Goal: Information Seeking & Learning: Learn about a topic

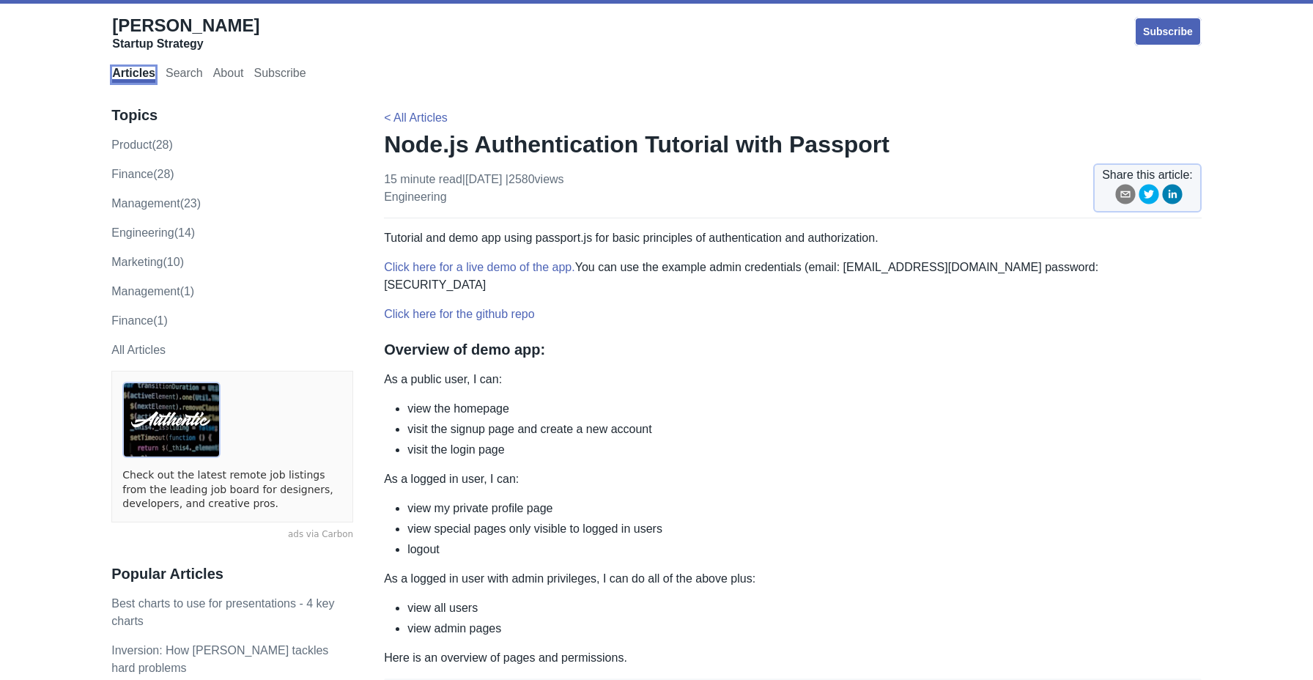
click at [136, 77] on link "Articles" at bounding box center [133, 75] width 43 height 16
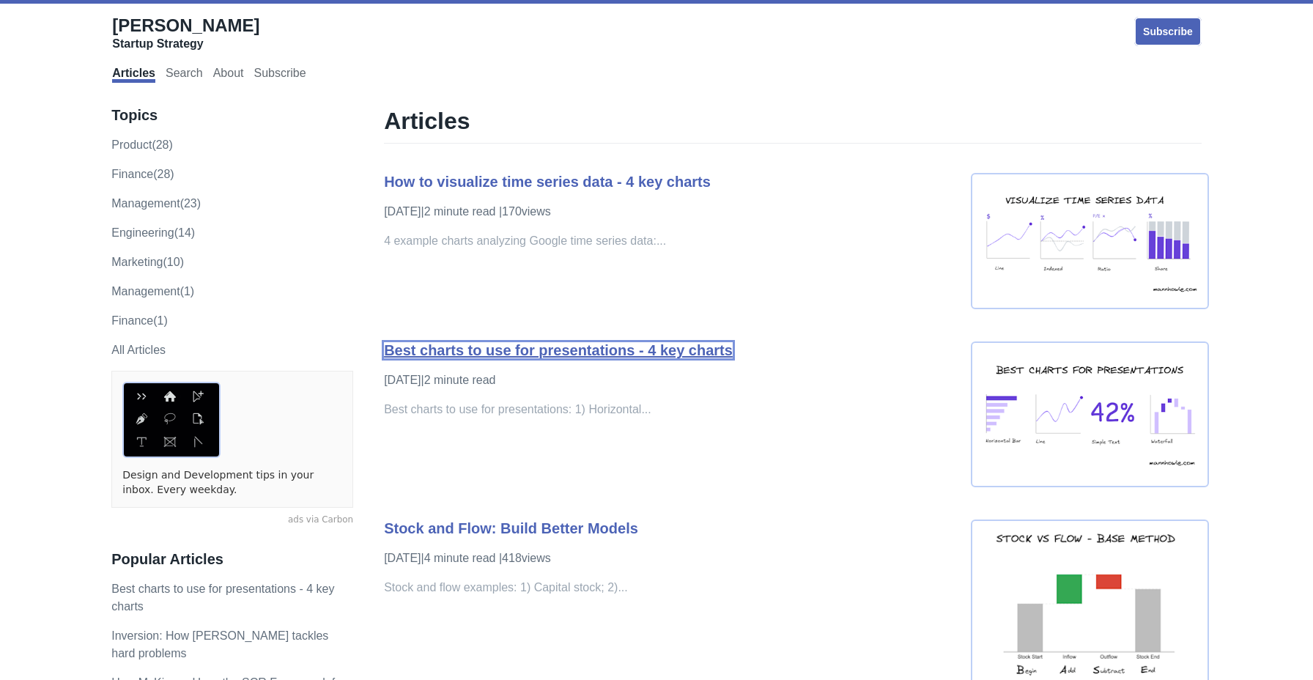
click at [485, 354] on link "Best charts to use for presentations - 4 key charts" at bounding box center [558, 350] width 349 height 16
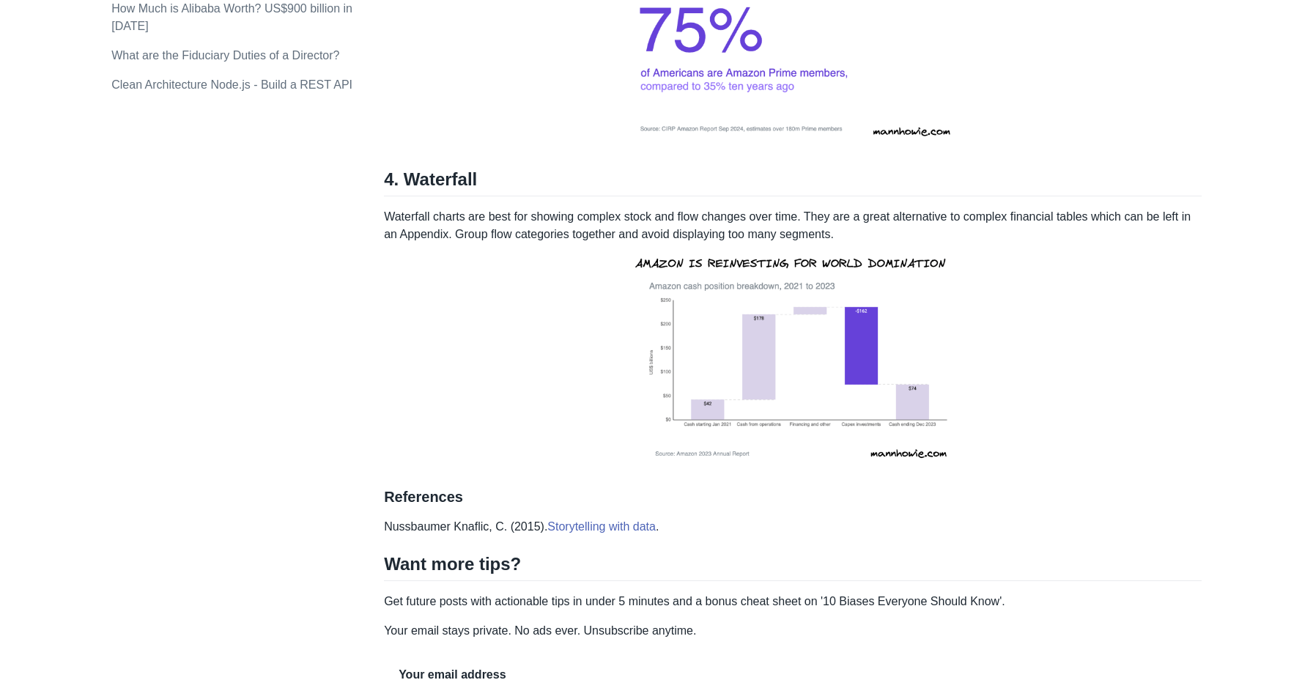
scroll to position [2010, 0]
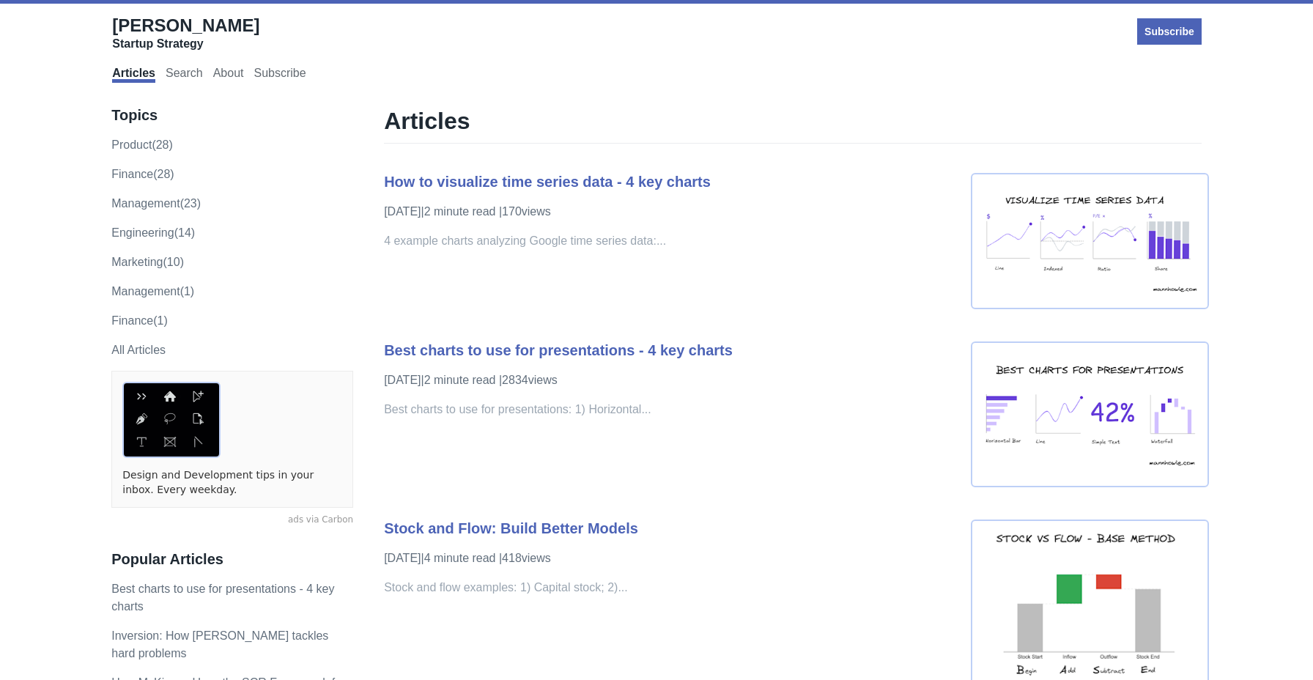
click at [138, 225] on p "engineering (14)" at bounding box center [232, 233] width 242 height 18
click at [133, 232] on link "engineering (14)" at bounding box center [153, 232] width 84 height 12
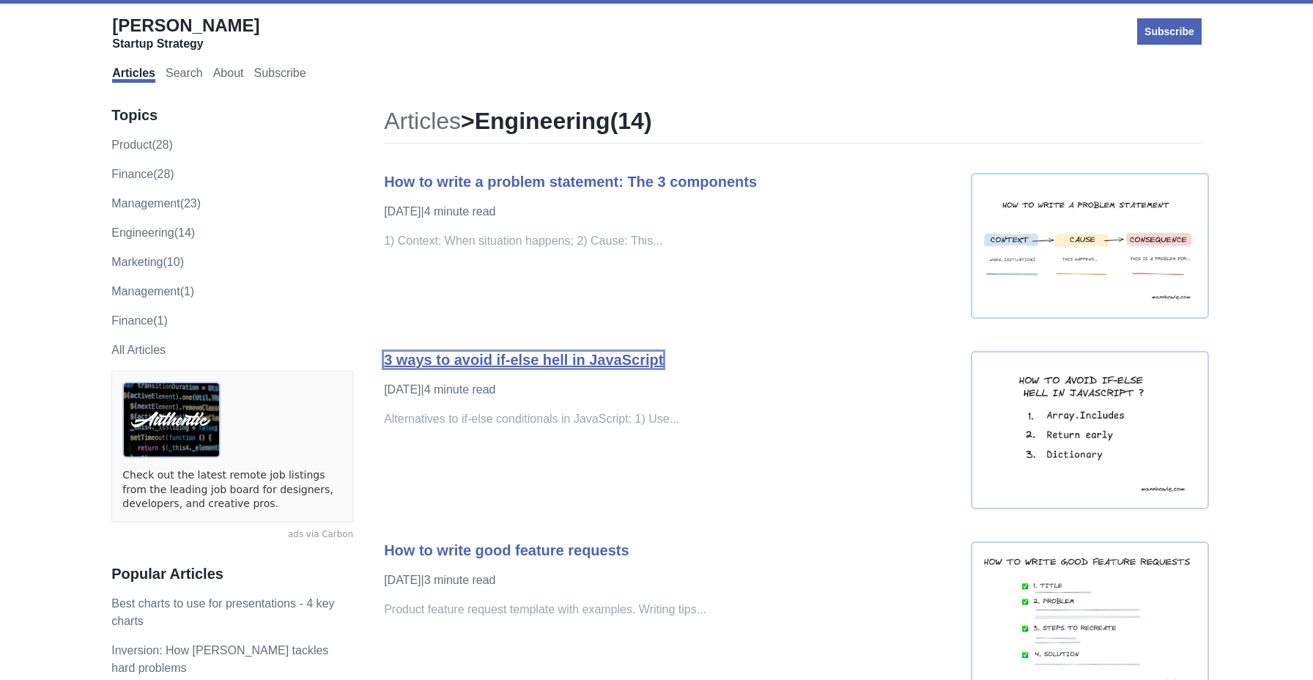
click at [484, 361] on link "3 ways to avoid if-else hell in JavaScript" at bounding box center [523, 360] width 279 height 16
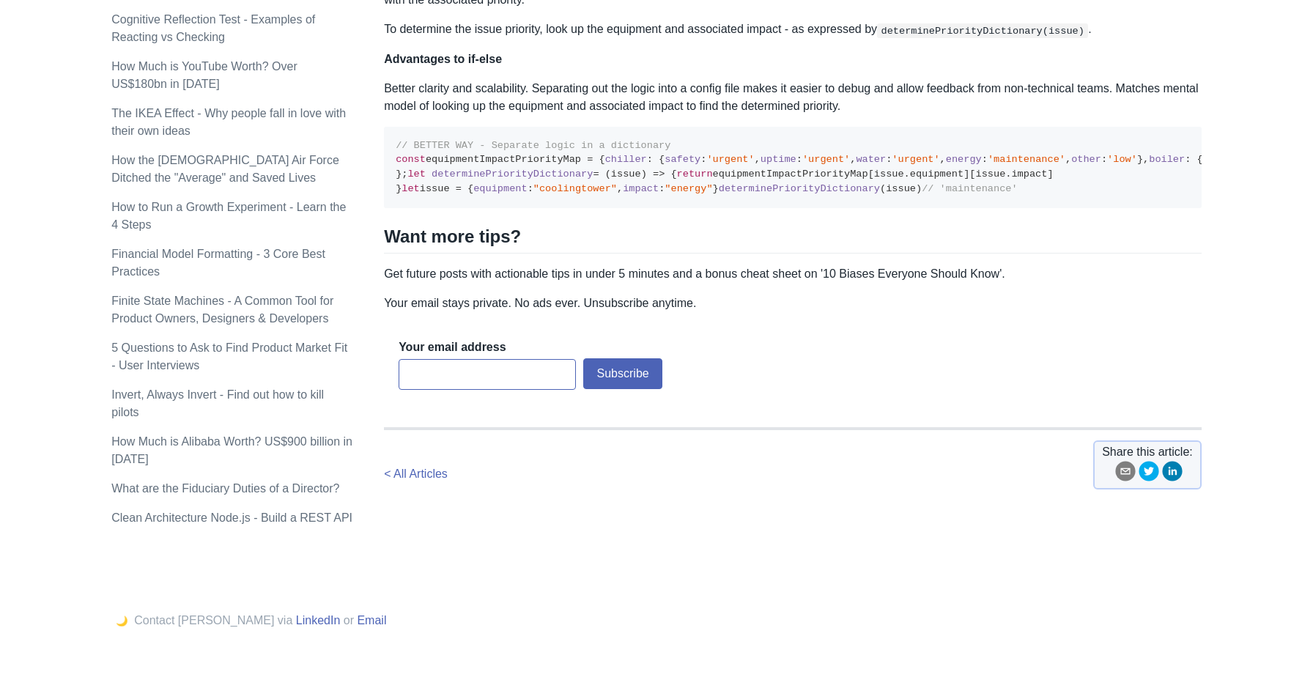
scroll to position [1253, 0]
